Goal: Information Seeking & Learning: Understand process/instructions

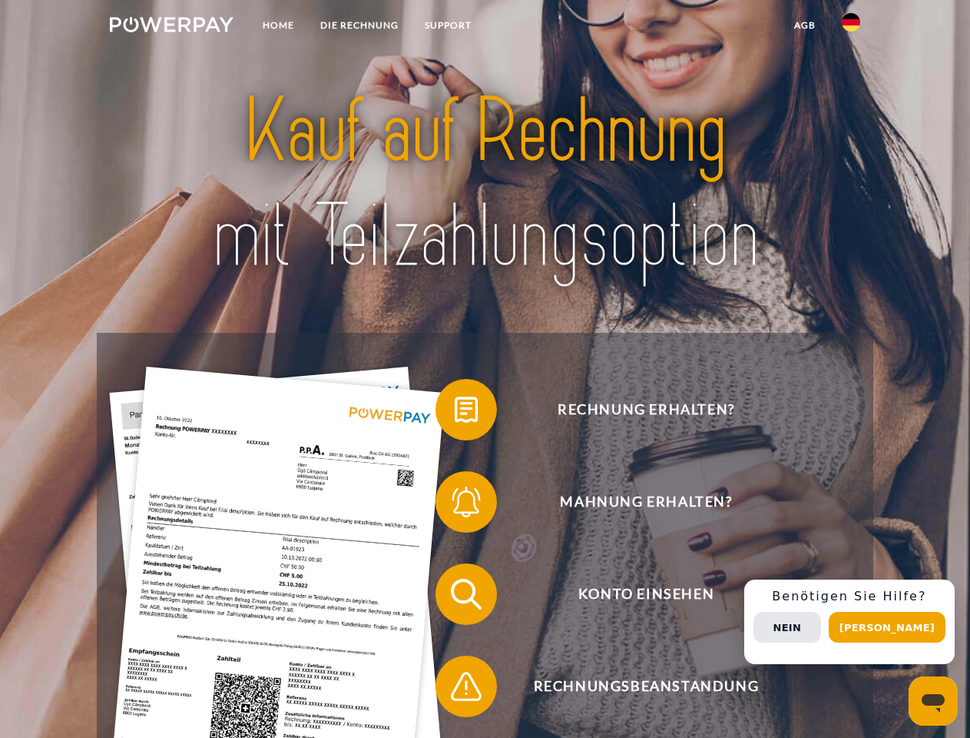
click at [171, 27] on img at bounding box center [172, 24] width 124 height 15
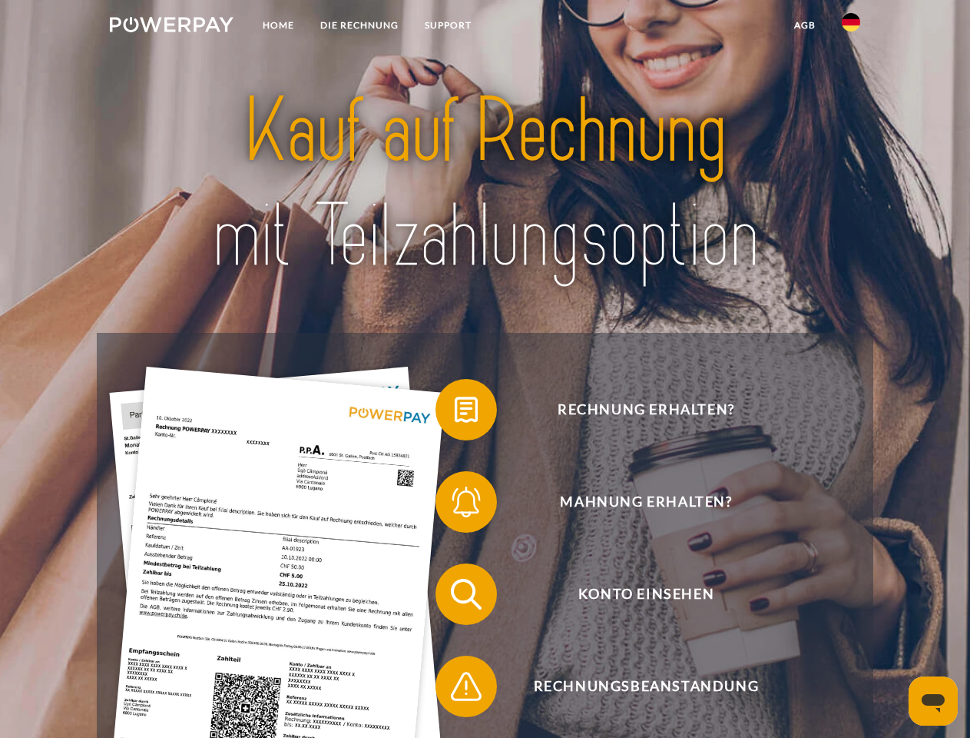
click at [851, 27] on img at bounding box center [851, 22] width 18 height 18
click at [804, 25] on link "agb" at bounding box center [805, 26] width 48 height 28
click at [455, 413] on span at bounding box center [443, 409] width 77 height 77
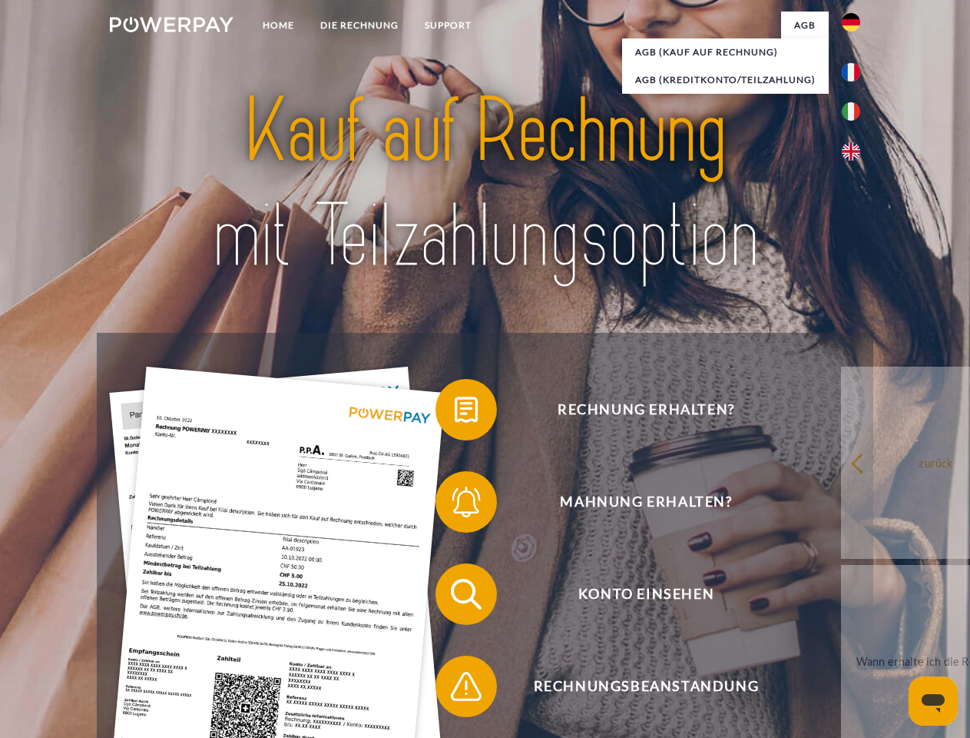
click at [455, 505] on span at bounding box center [443, 501] width 77 height 77
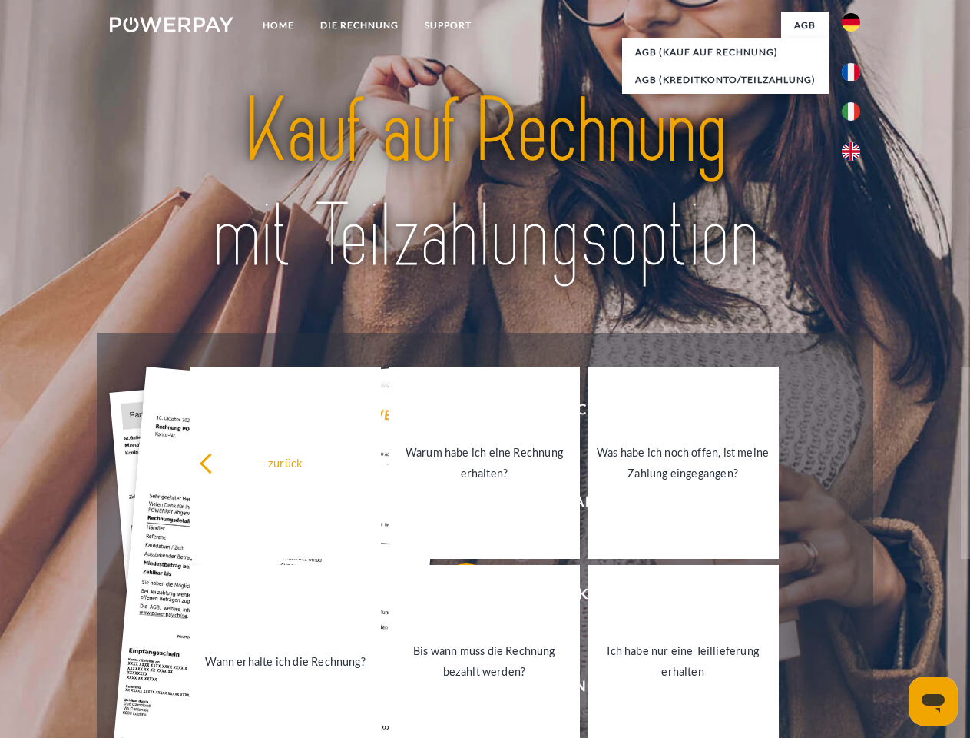
click at [455, 597] on link "Bis wann muss die Rechnung bezahlt werden?" at bounding box center [484, 661] width 191 height 192
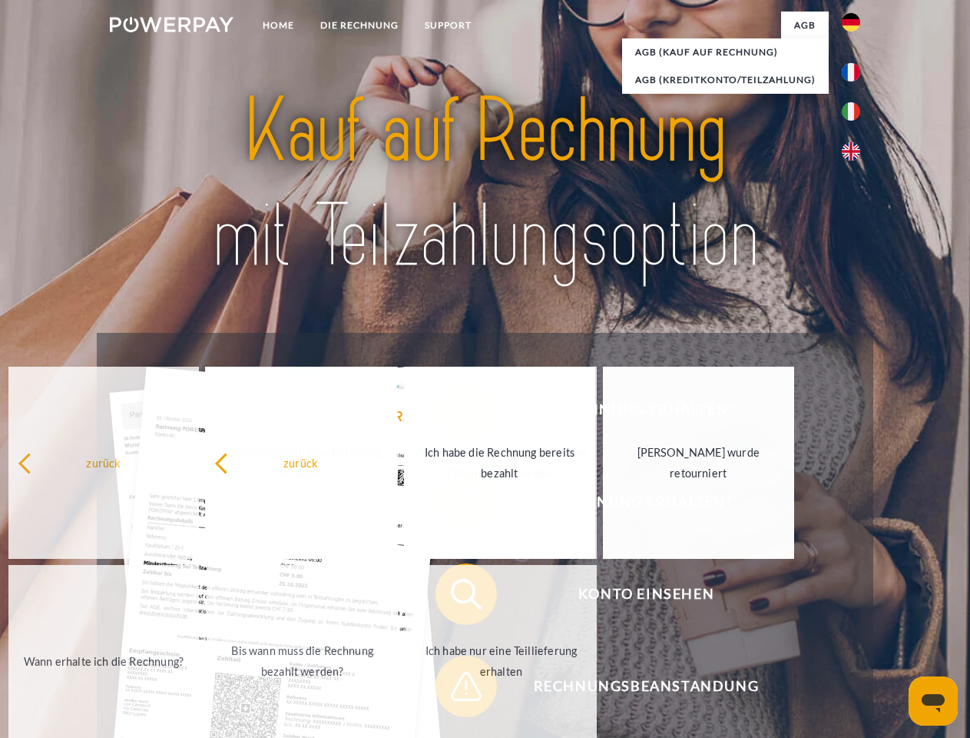
click at [455, 689] on span at bounding box center [443, 686] width 77 height 77
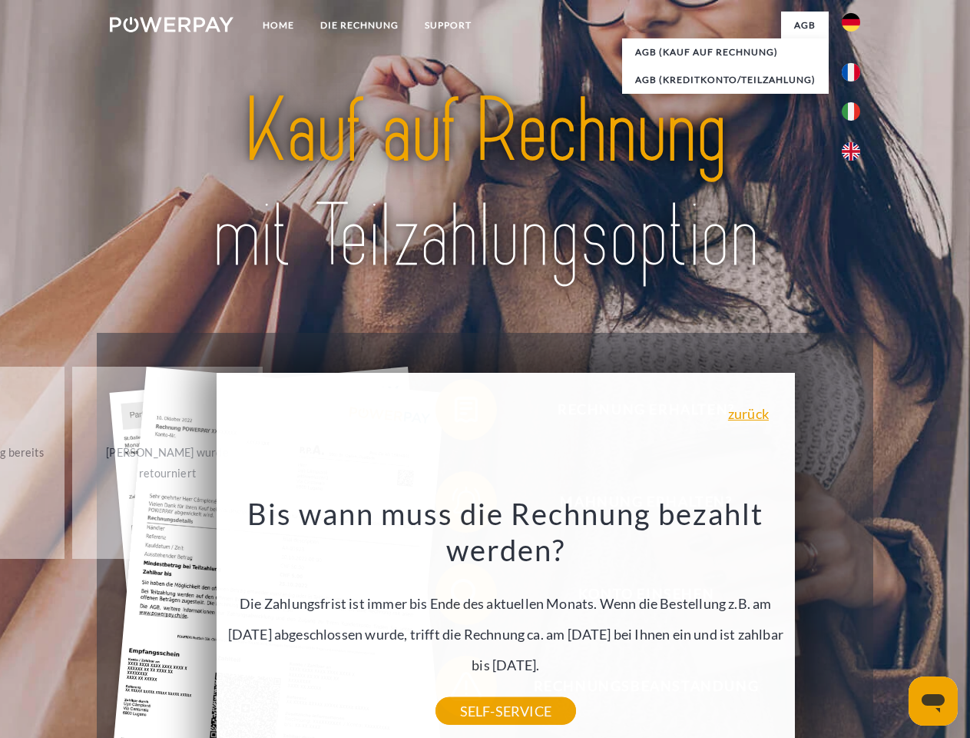
click at [855, 622] on div "Rechnung erhalten? Mahnung erhalten? Konto einsehen" at bounding box center [485, 640] width 776 height 615
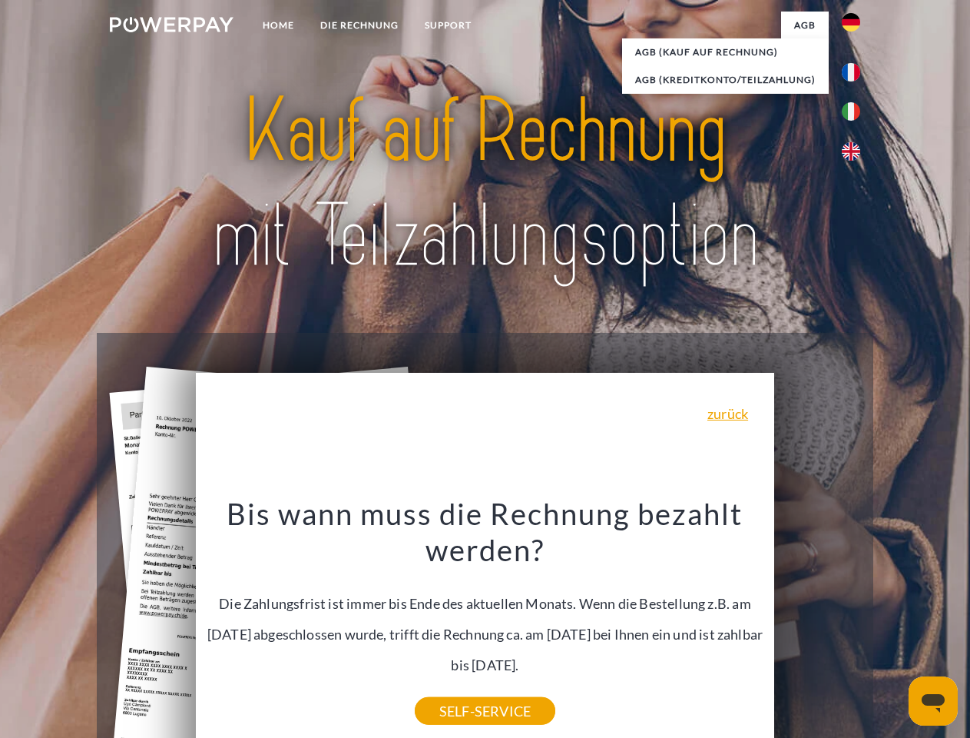
click at [818, 625] on span "Konto einsehen" at bounding box center [646, 593] width 377 height 61
click at [893, 627] on header "Home DIE RECHNUNG SUPPORT" at bounding box center [485, 530] width 970 height 1061
